Goal: Navigation & Orientation: Find specific page/section

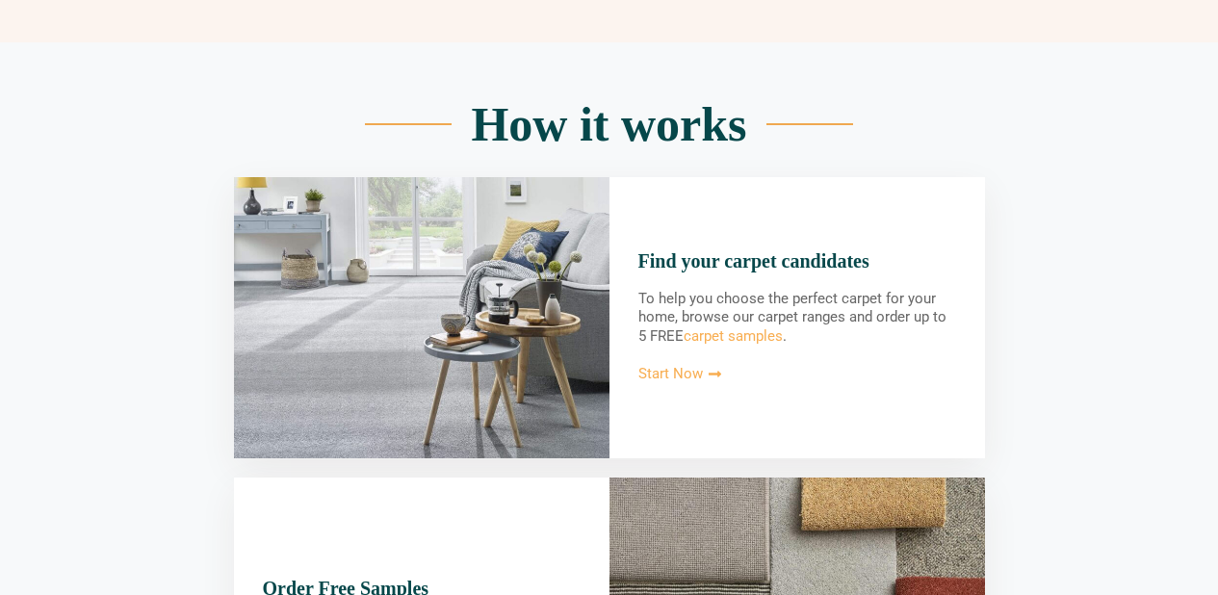
scroll to position [1379, 0]
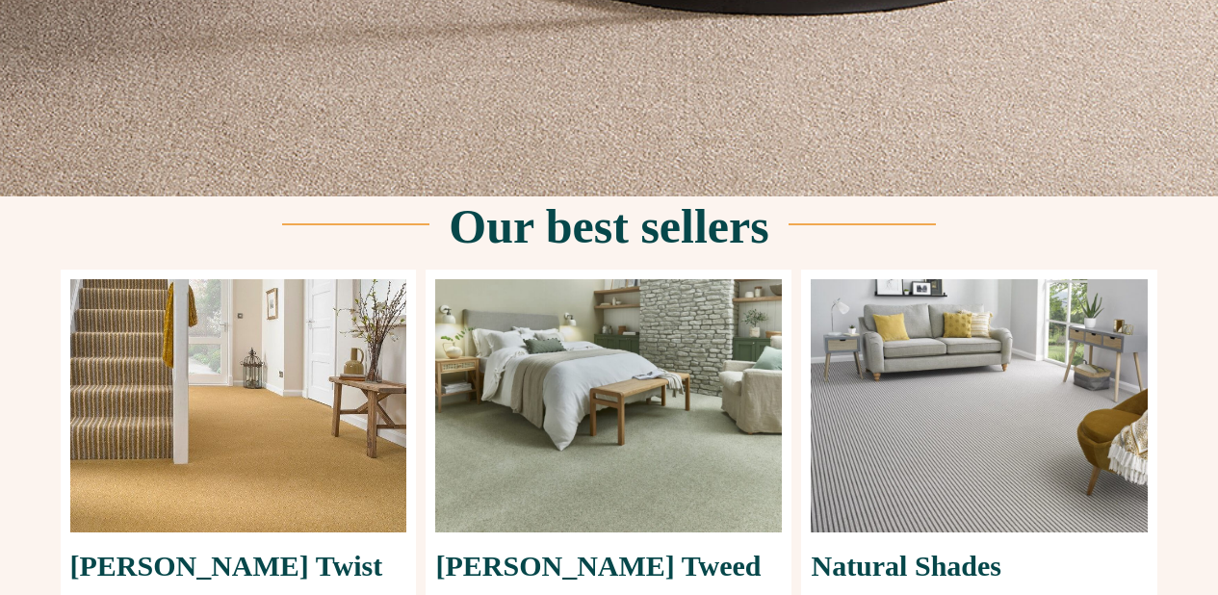
scroll to position [0, 0]
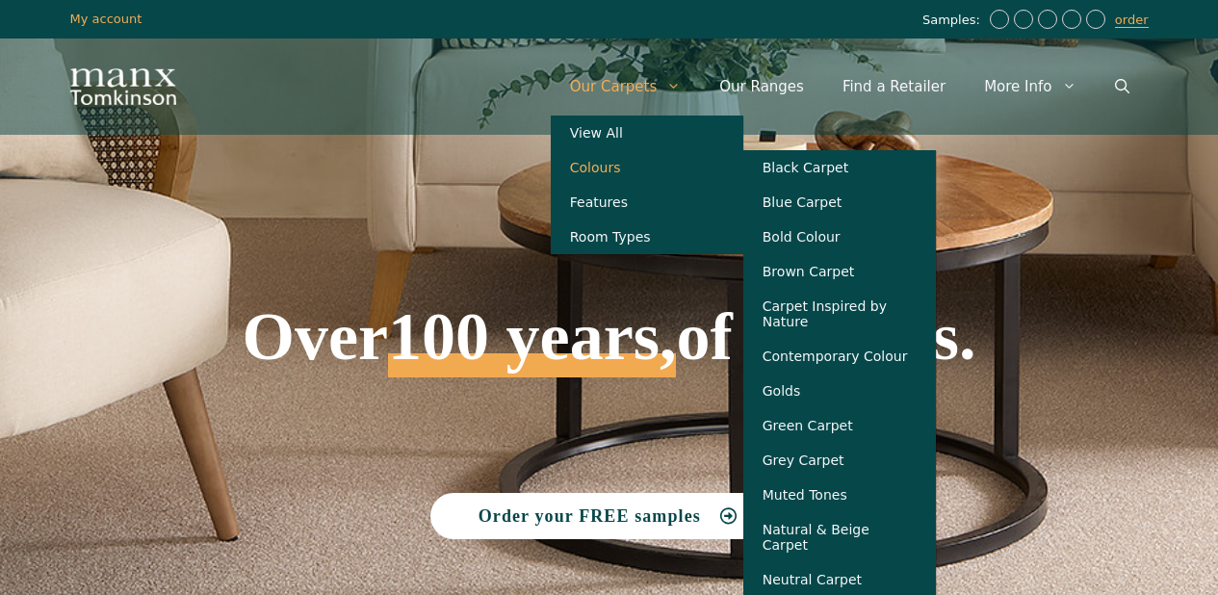
click at [638, 168] on link "Colours" at bounding box center [647, 167] width 193 height 35
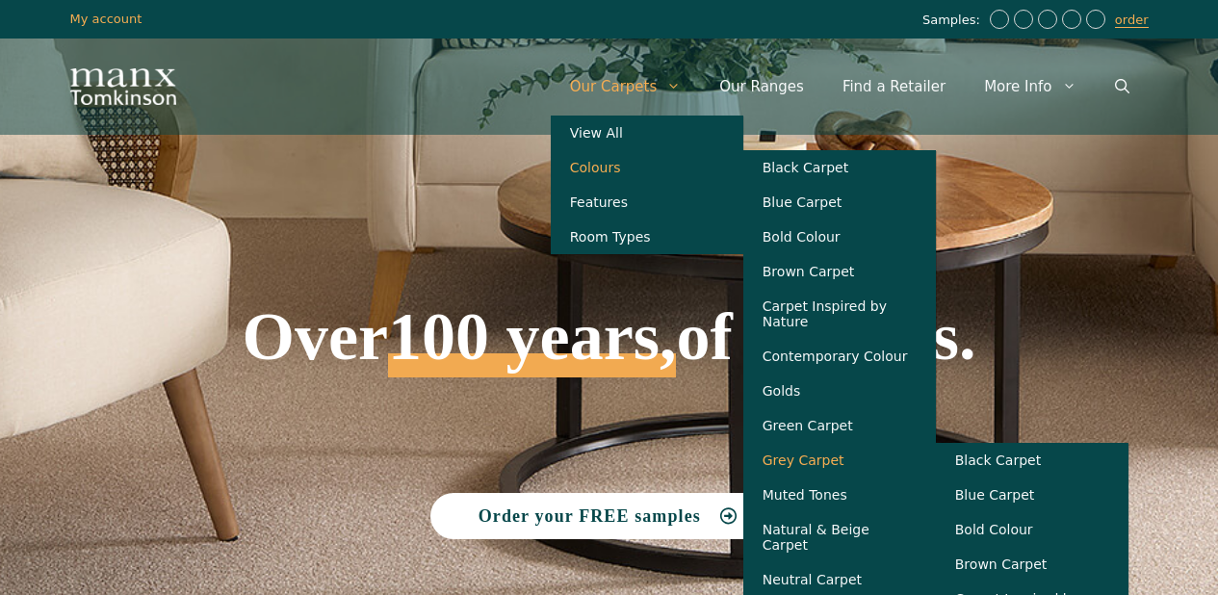
click at [820, 462] on link "Grey Carpet" at bounding box center [839, 460] width 193 height 35
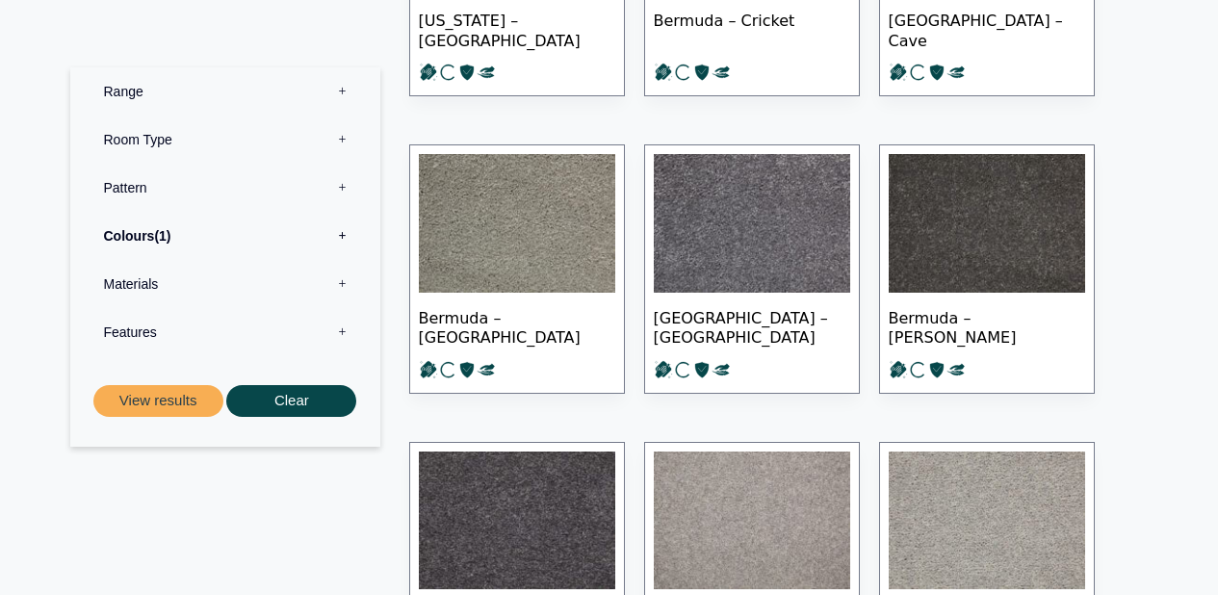
scroll to position [2277, 0]
